Goal: Task Accomplishment & Management: Complete application form

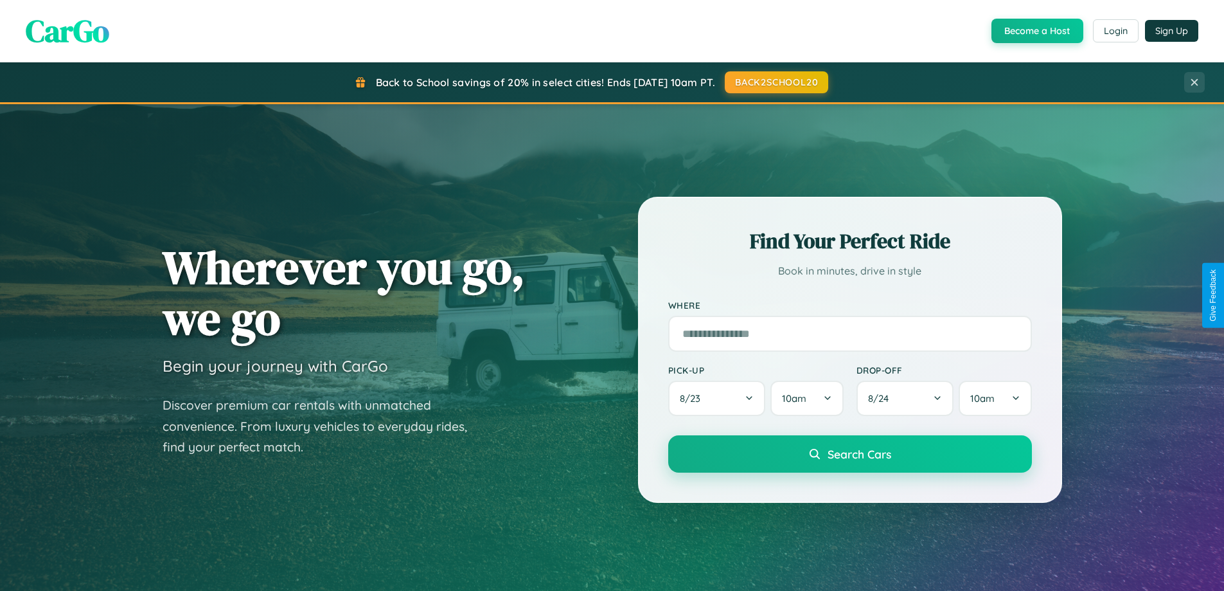
scroll to position [2473, 0]
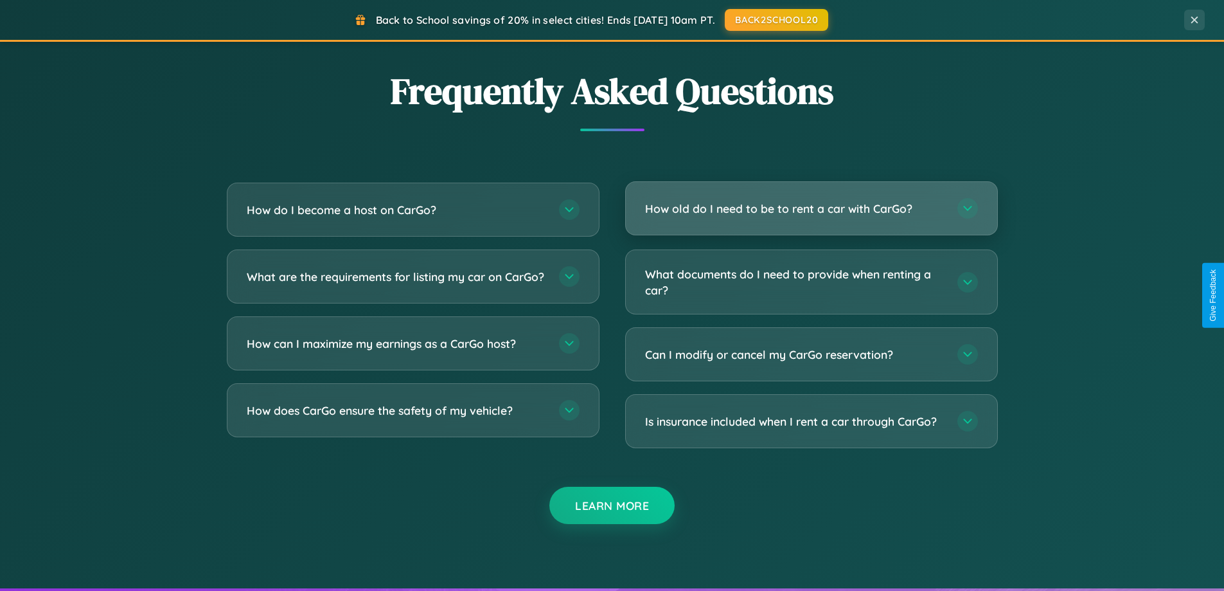
click at [811, 210] on h3 "How old do I need to be to rent a car with CarGo?" at bounding box center [795, 209] width 300 height 16
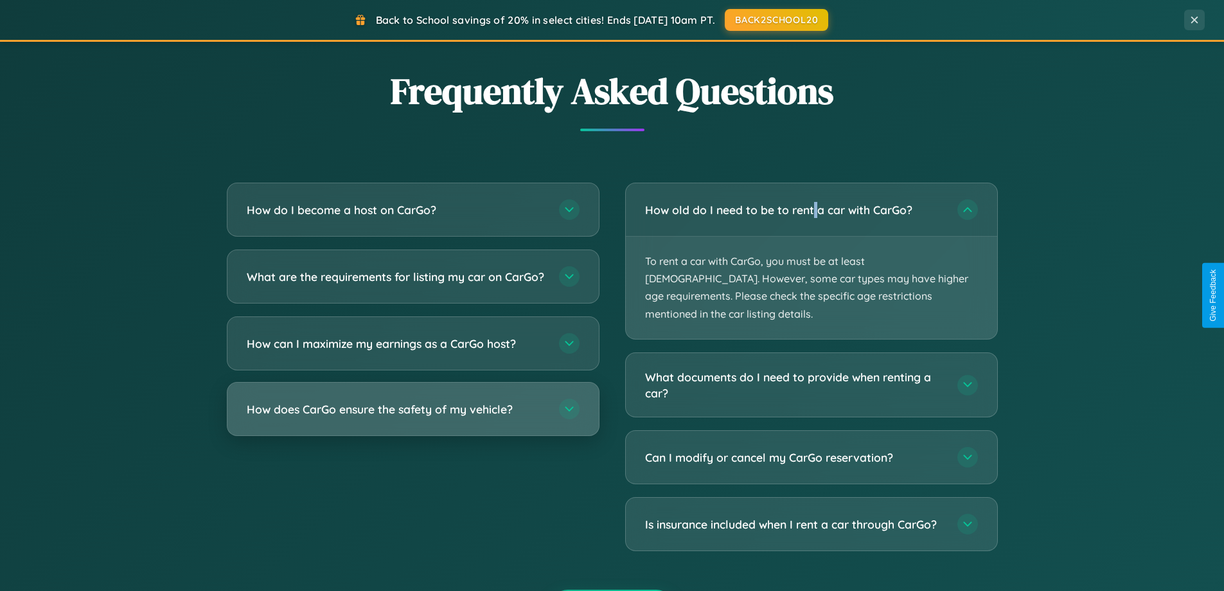
click at [413, 417] on h3 "How does CarGo ensure the safety of my vehicle?" at bounding box center [397, 409] width 300 height 16
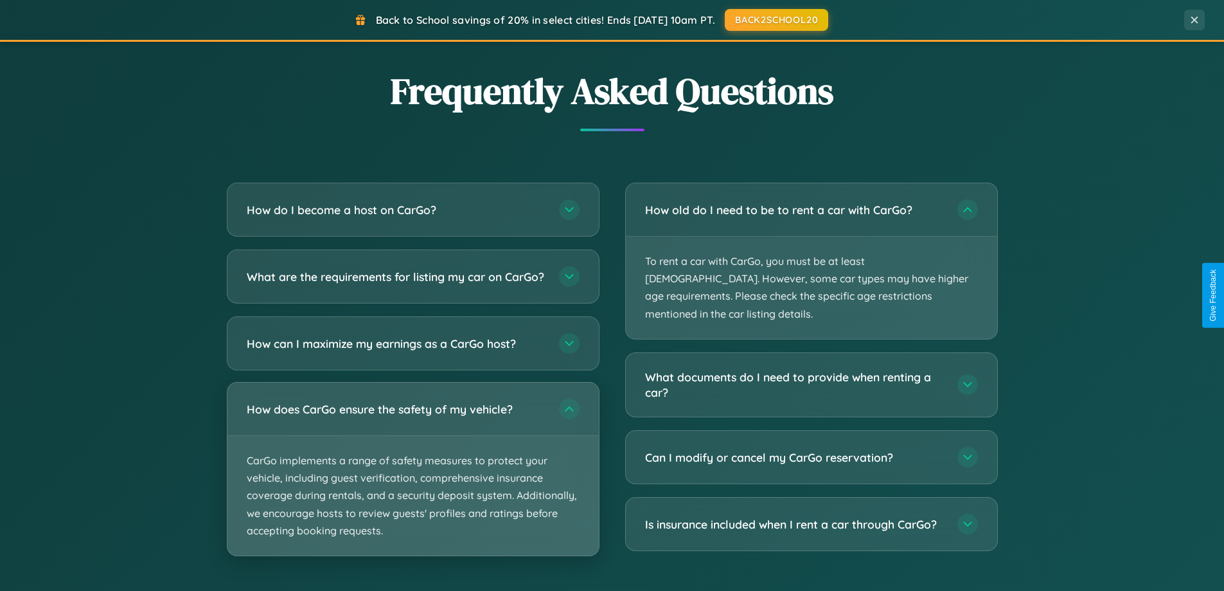
click at [413, 480] on p "CarGo implements a range of safety measures to protect your vehicle, including …" at bounding box center [414, 496] width 372 height 120
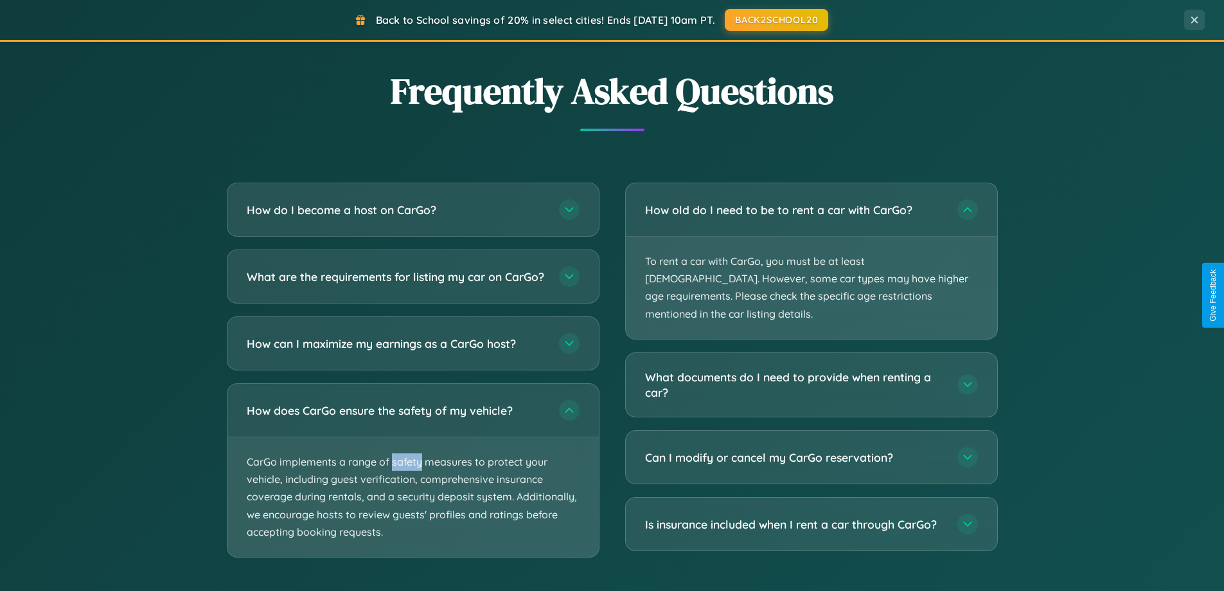
scroll to position [0, 0]
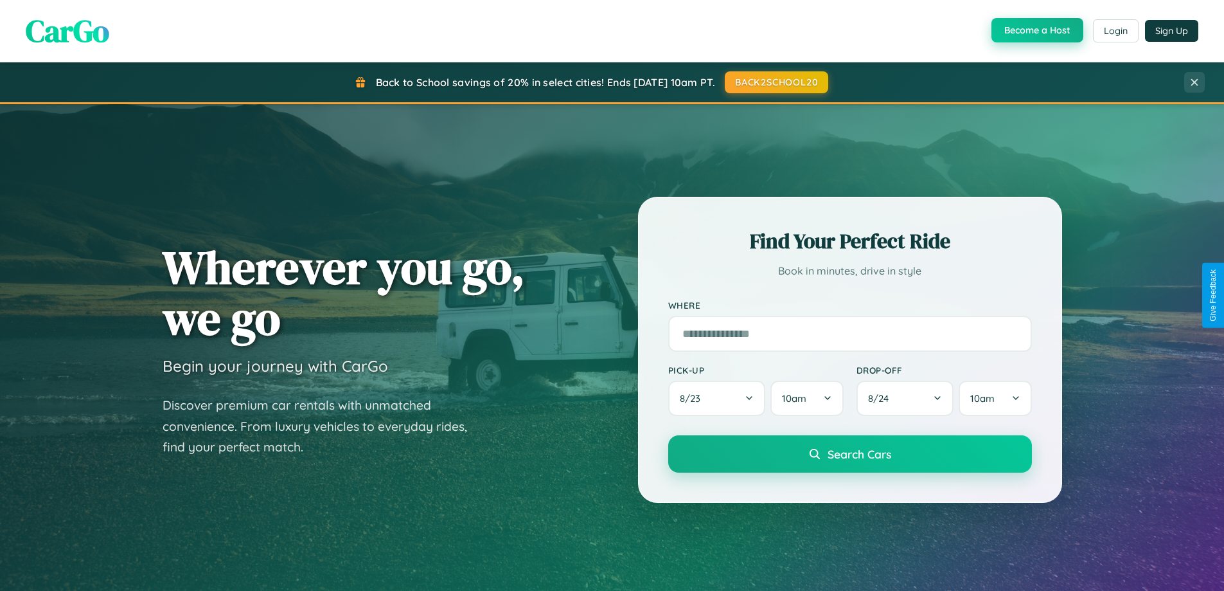
click at [1036, 31] on button "Become a Host" at bounding box center [1038, 30] width 92 height 24
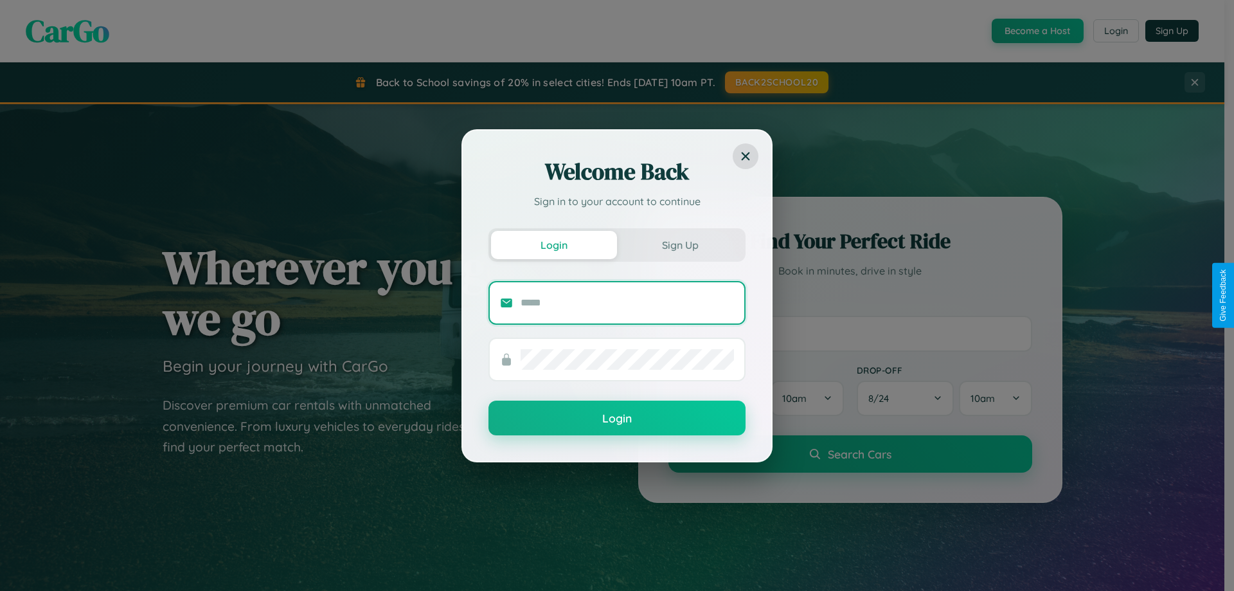
click at [627, 302] on input "text" at bounding box center [627, 302] width 213 height 21
type input "**********"
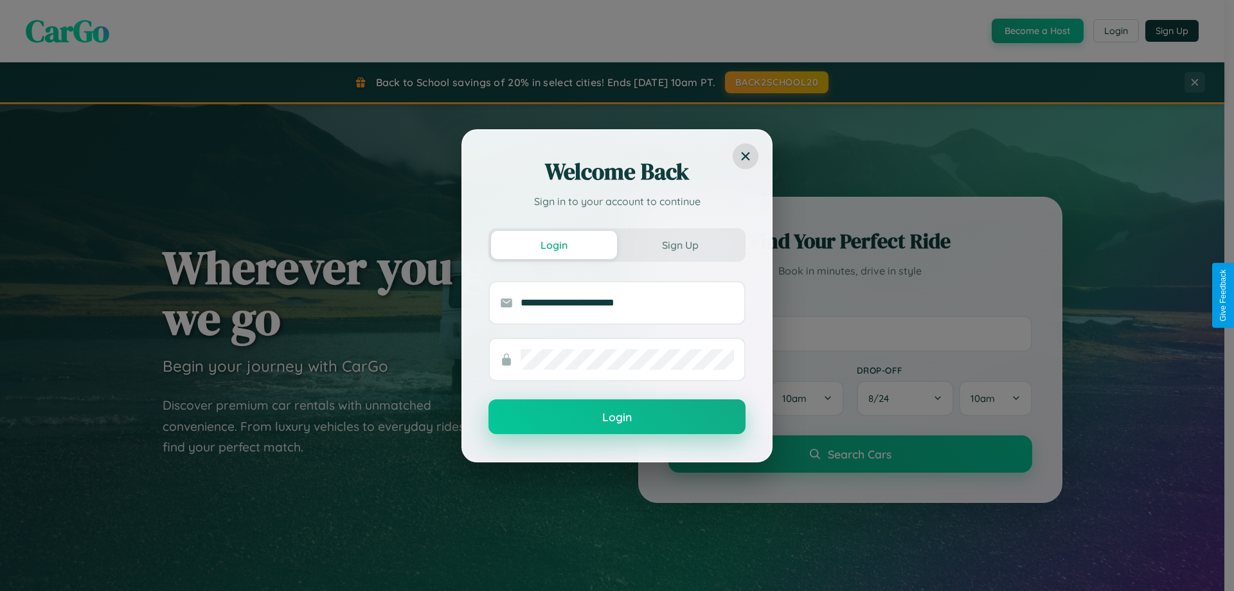
click at [617, 417] on button "Login" at bounding box center [617, 416] width 257 height 35
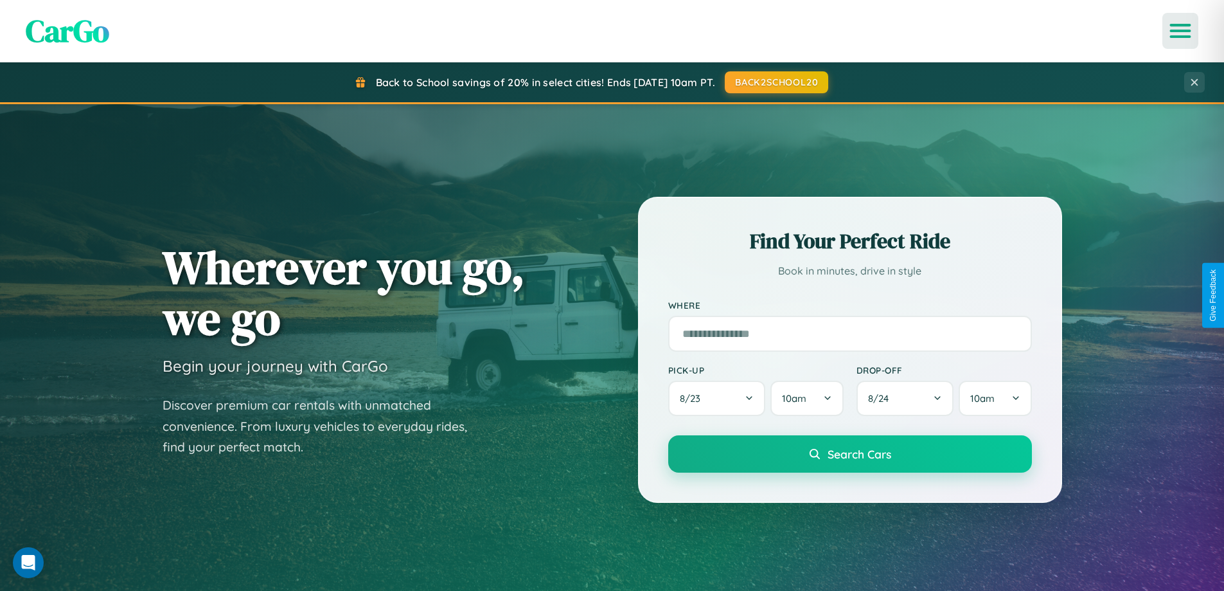
click at [1181, 31] on icon "Open menu" at bounding box center [1181, 31] width 19 height 12
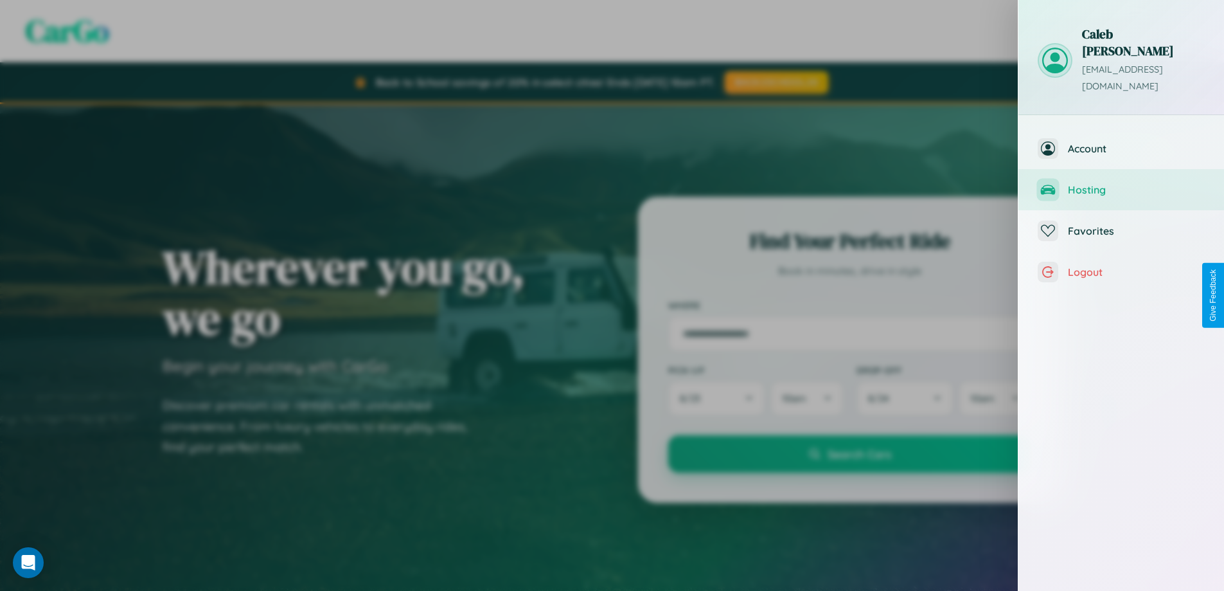
click at [1122, 183] on span "Hosting" at bounding box center [1136, 189] width 137 height 13
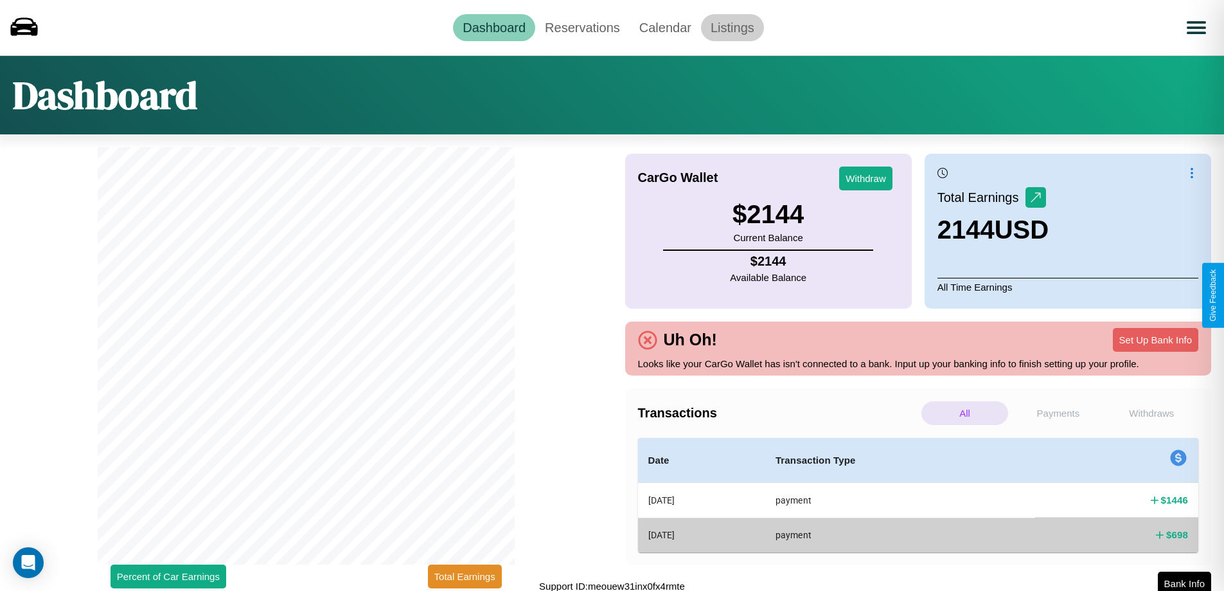
click at [732, 27] on link "Listings" at bounding box center [732, 27] width 63 height 27
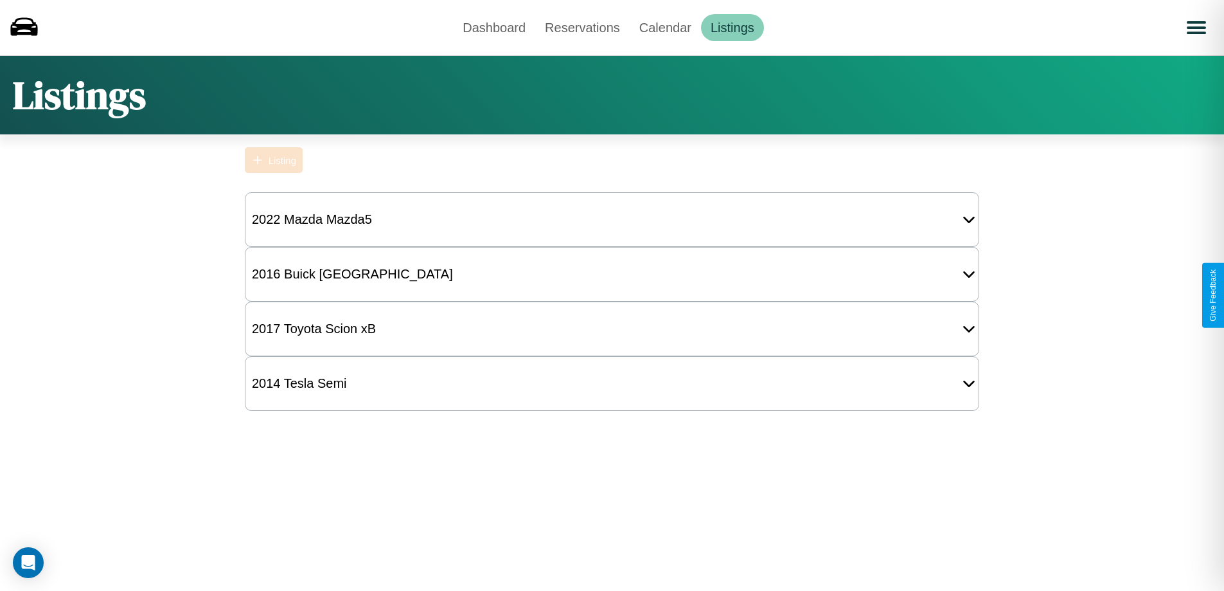
click at [274, 160] on div "Listing" at bounding box center [283, 160] width 28 height 11
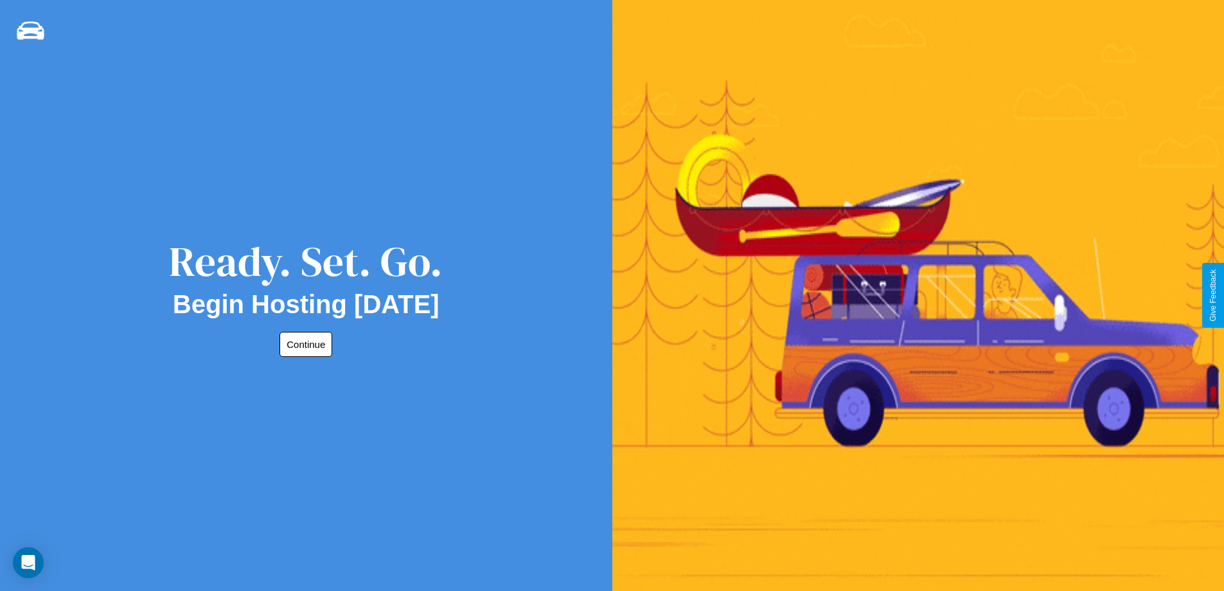
click at [303, 344] on button "Continue" at bounding box center [306, 344] width 53 height 25
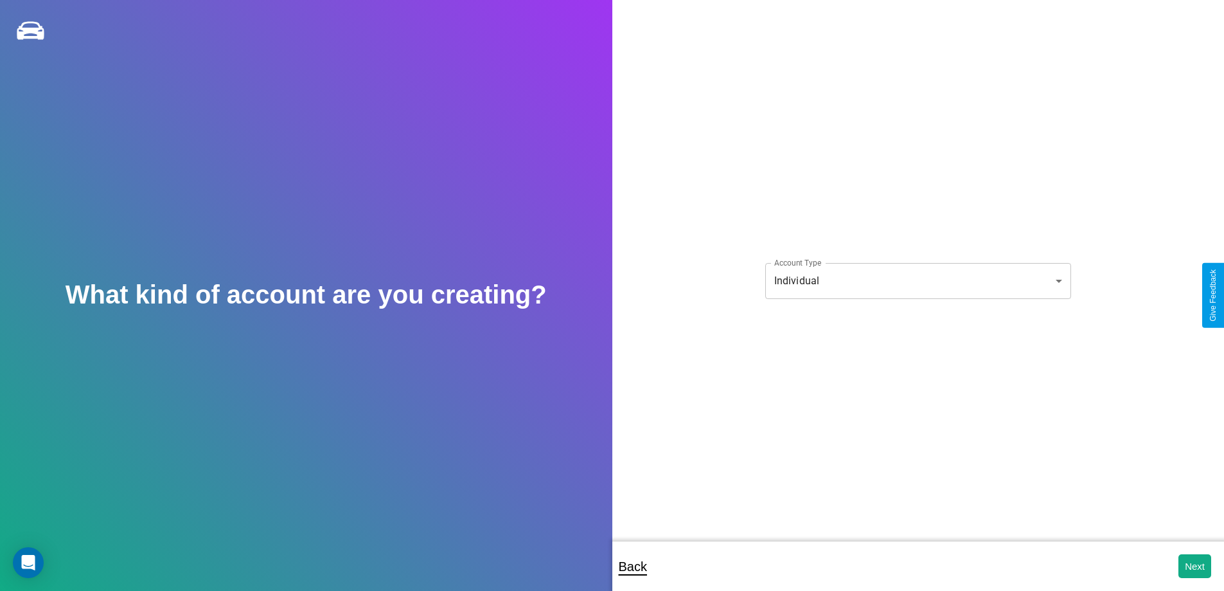
click at [918, 280] on body "**********" at bounding box center [612, 304] width 1224 height 608
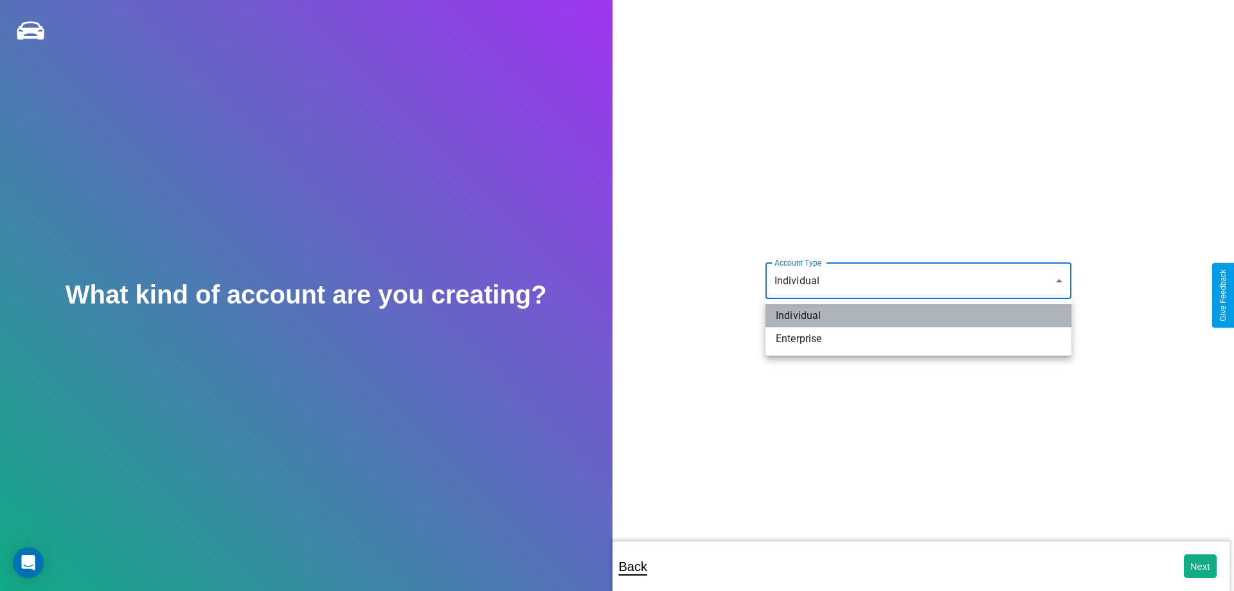
click at [919, 316] on li "Individual" at bounding box center [919, 315] width 306 height 23
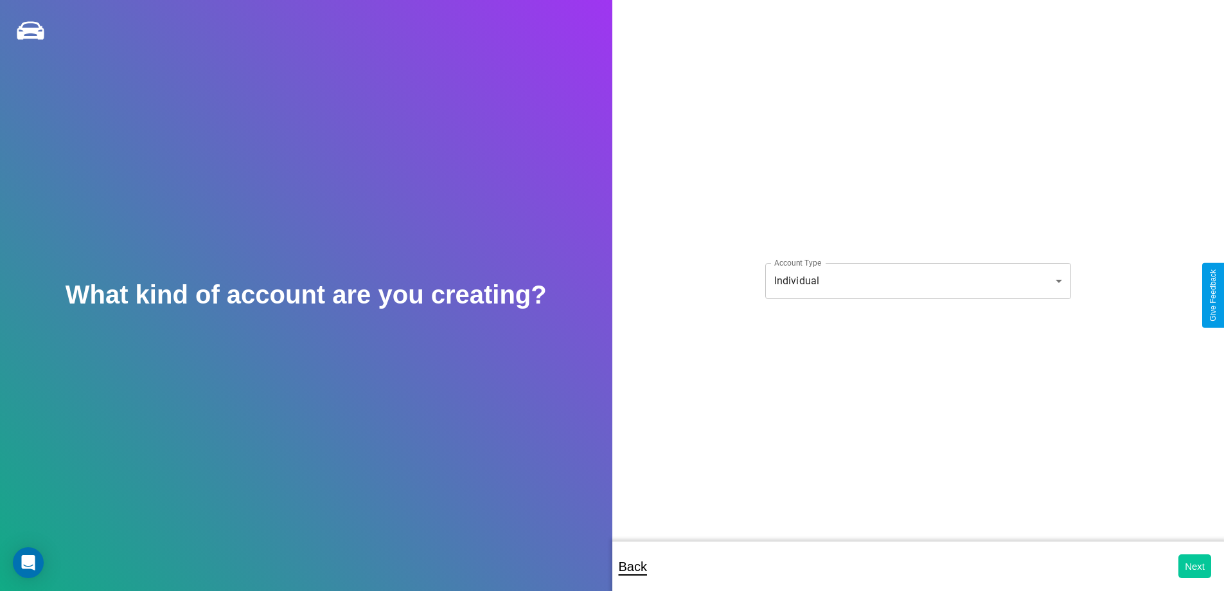
click at [1195, 566] on button "Next" at bounding box center [1195, 566] width 33 height 24
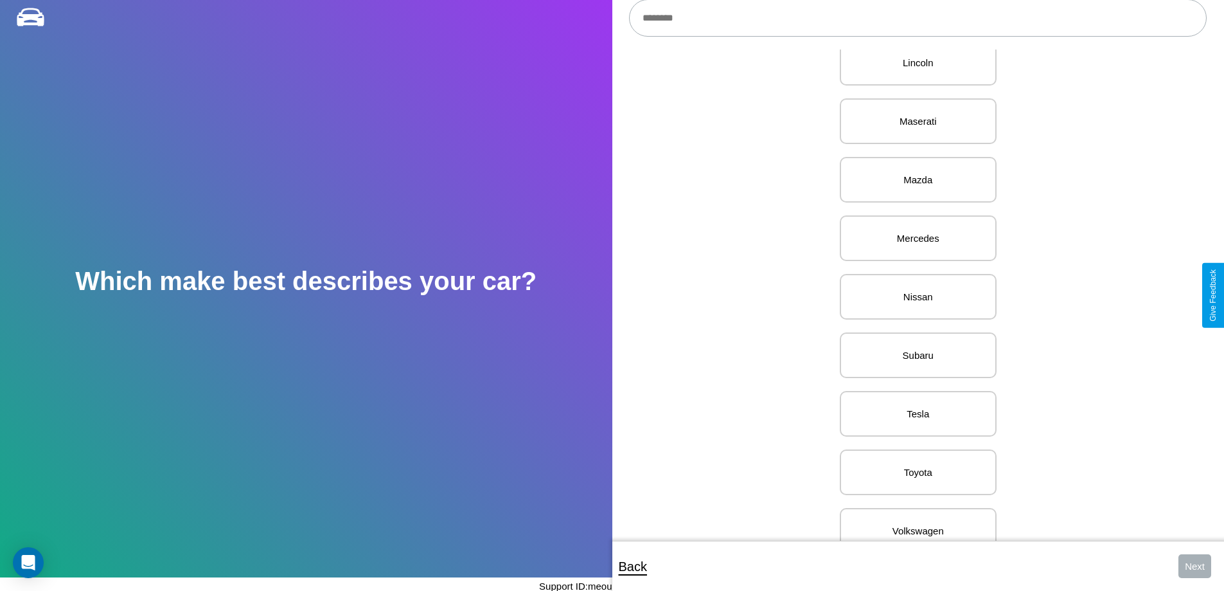
scroll to position [1493, 0]
click at [913, 295] on p "Nissan" at bounding box center [918, 294] width 129 height 17
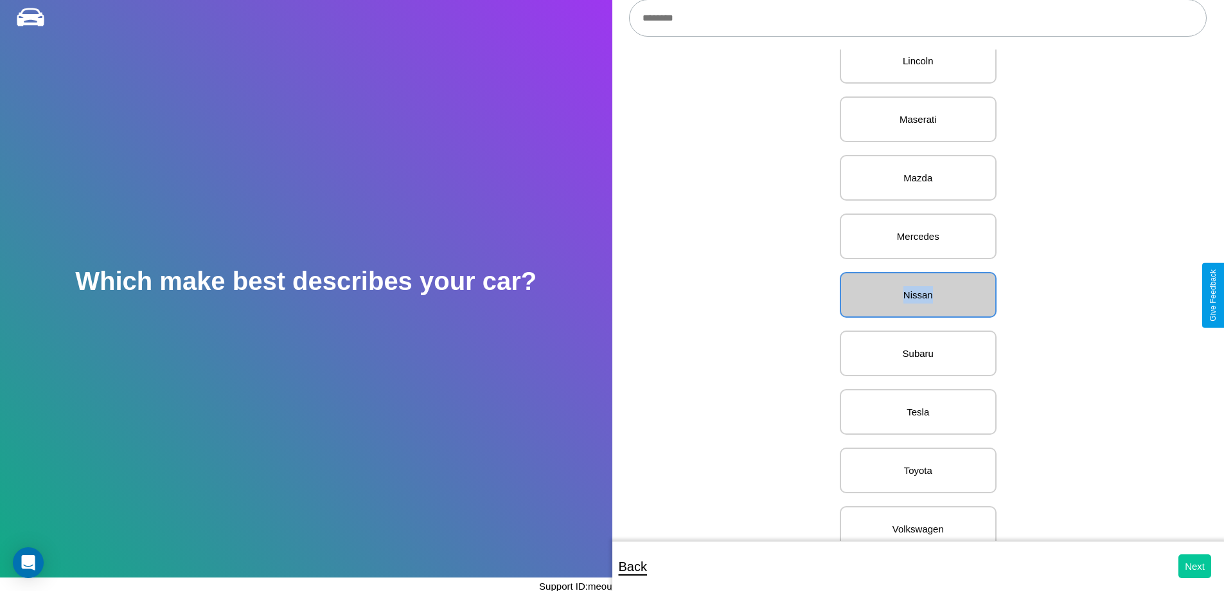
click at [1195, 566] on button "Next" at bounding box center [1195, 566] width 33 height 24
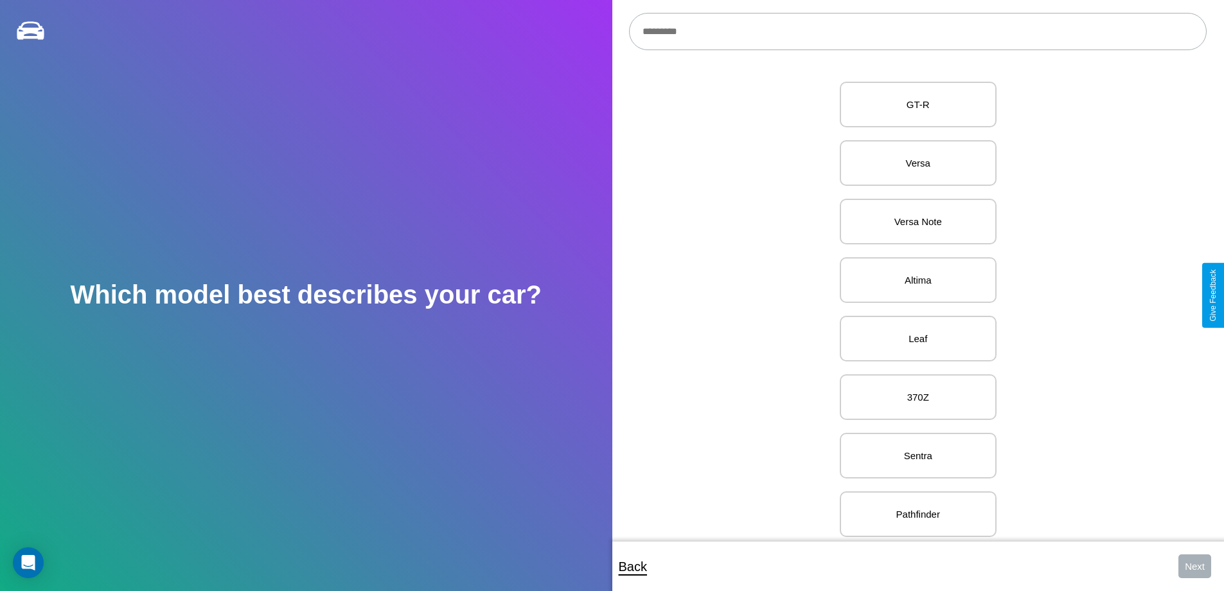
click at [918, 31] on input "text" at bounding box center [918, 31] width 578 height 37
type input "*********"
